Goal: Register for event/course

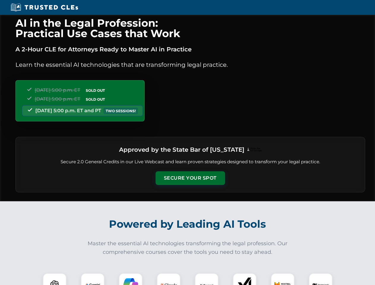
click at [190, 178] on button "Secure Your Spot" at bounding box center [191, 178] width 70 height 14
click at [55, 279] on img at bounding box center [54, 285] width 17 height 17
